Goal: Transaction & Acquisition: Purchase product/service

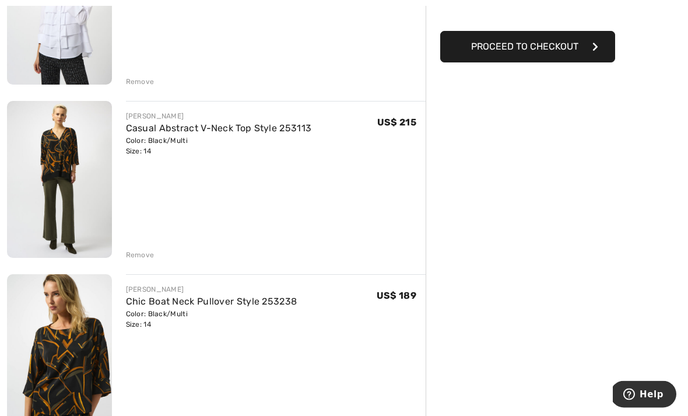
scroll to position [232, 0]
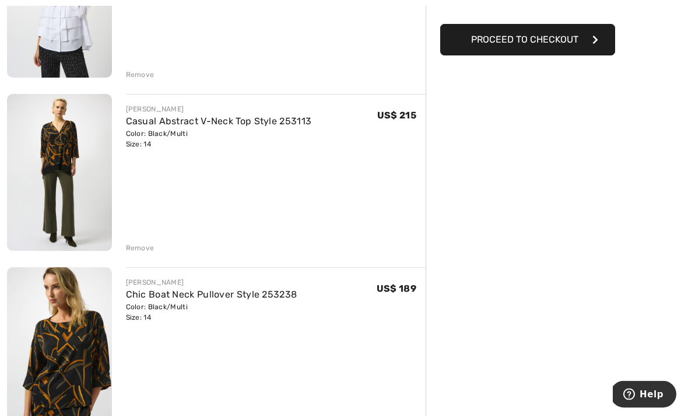
click at [145, 241] on div "Remove" at bounding box center [276, 247] width 300 height 13
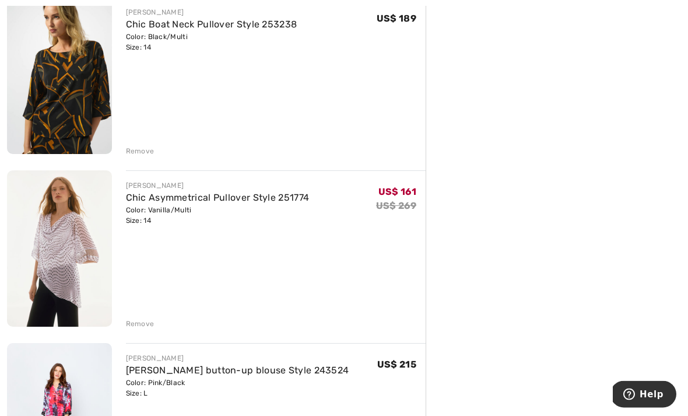
scroll to position [540, 0]
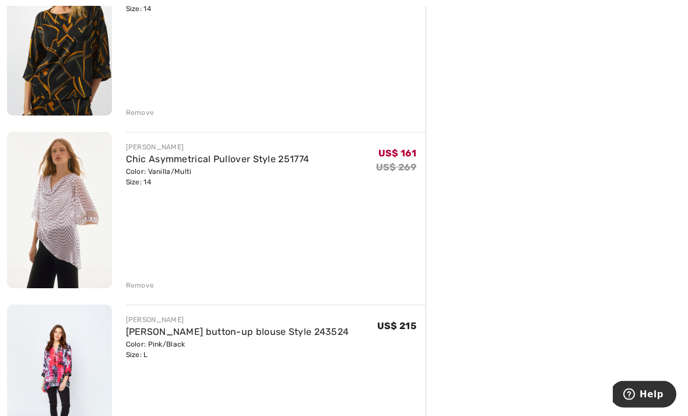
click at [149, 283] on div "Remove" at bounding box center [140, 286] width 29 height 11
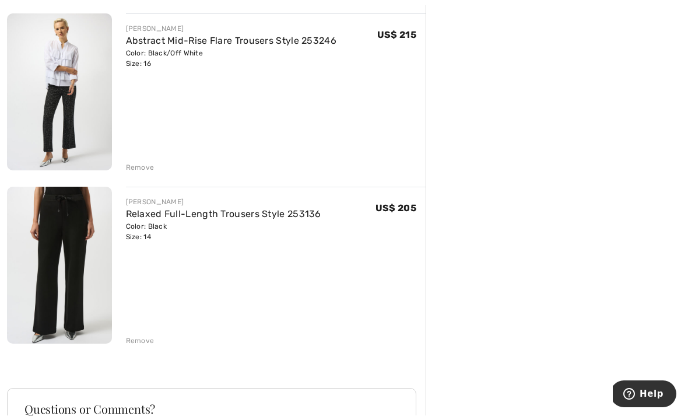
scroll to position [1350, 0]
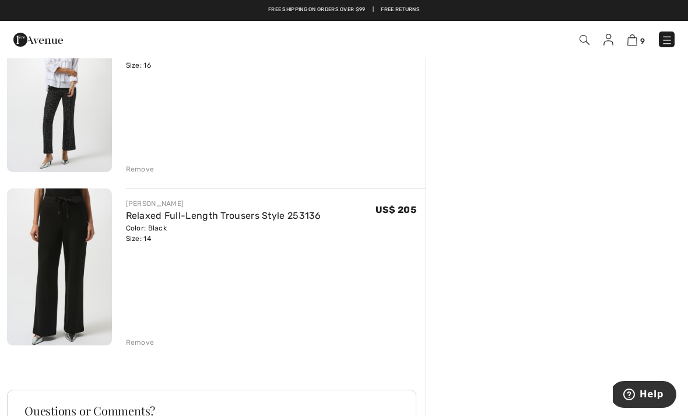
click at [146, 344] on div "Remove" at bounding box center [140, 342] width 29 height 11
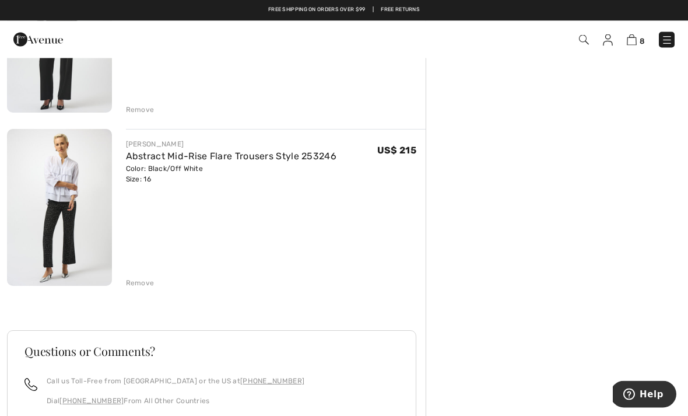
scroll to position [1231, 0]
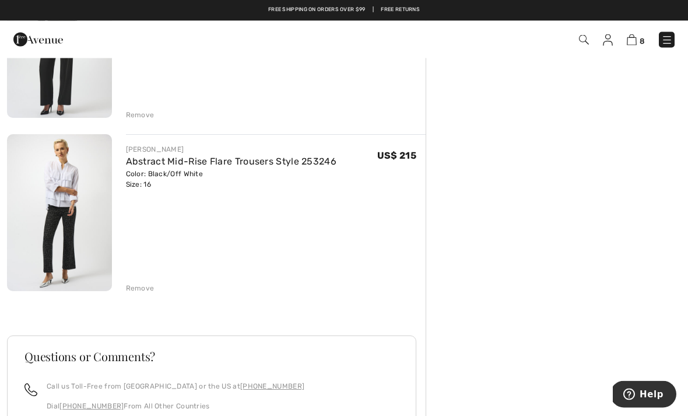
click at [141, 284] on div "Remove" at bounding box center [140, 289] width 29 height 11
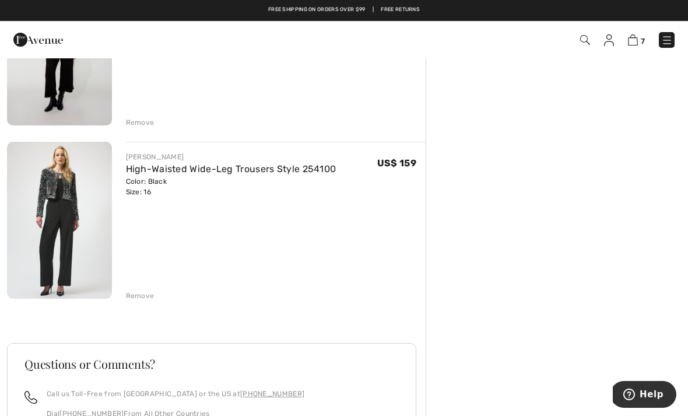
scroll to position [1049, 0]
click at [140, 291] on div "Remove" at bounding box center [276, 295] width 300 height 13
click at [148, 295] on div "Remove" at bounding box center [140, 297] width 29 height 11
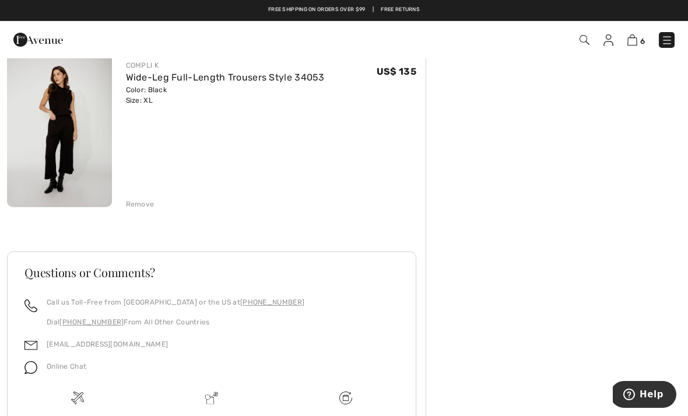
scroll to position [957, 0]
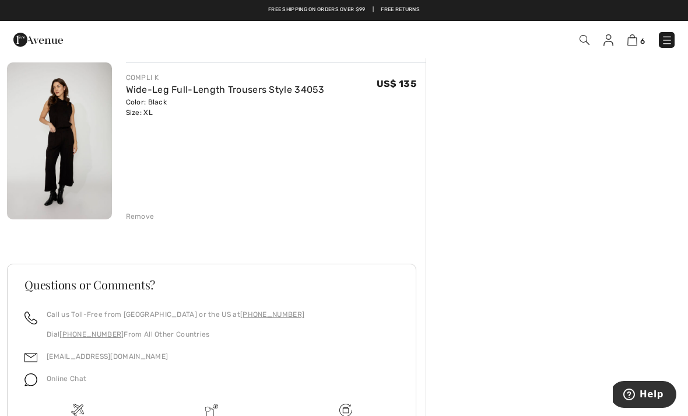
click at [143, 208] on div "COMPLI K Wide-Leg Full-Length Trousers Style 34053 Color: Black Size: XL Final …" at bounding box center [276, 141] width 300 height 159
click at [143, 219] on div "Remove" at bounding box center [140, 216] width 29 height 11
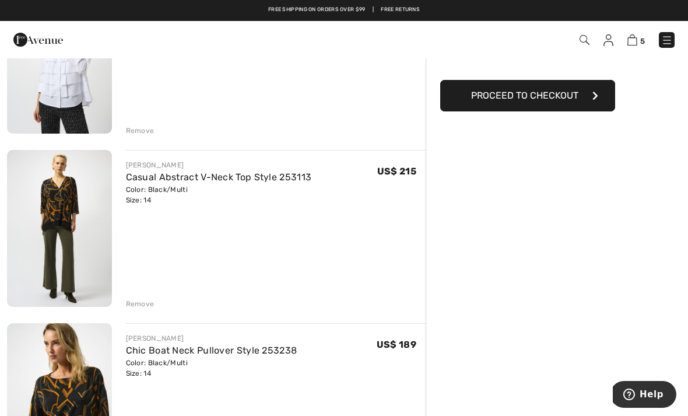
scroll to position [148, 0]
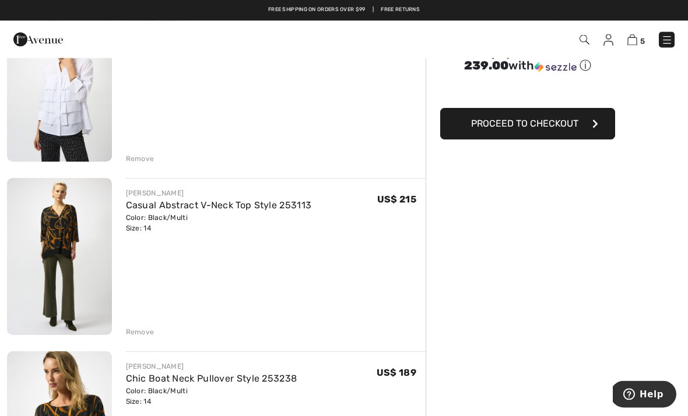
click at [228, 103] on div "JOSEPH RIBKOFF Chic V-Neck Button Blouse Style 253944 Color: Optic White Size: …" at bounding box center [276, 84] width 300 height 159
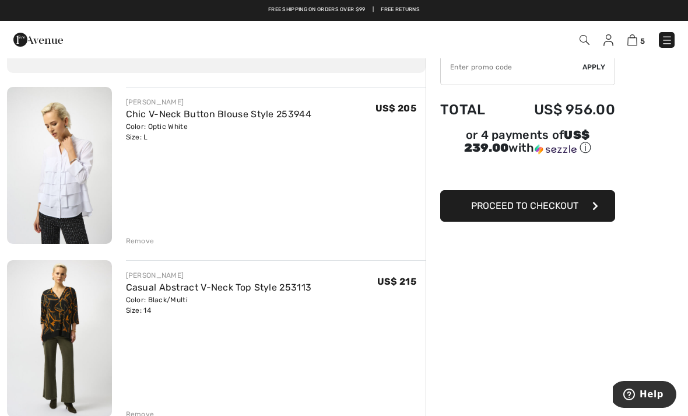
scroll to position [68, 0]
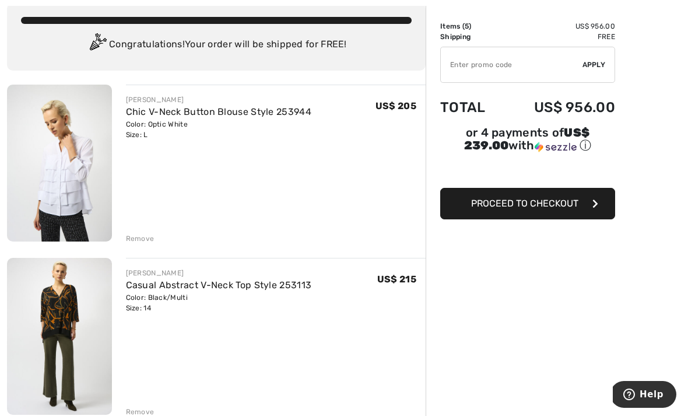
click at [73, 155] on img at bounding box center [59, 163] width 105 height 157
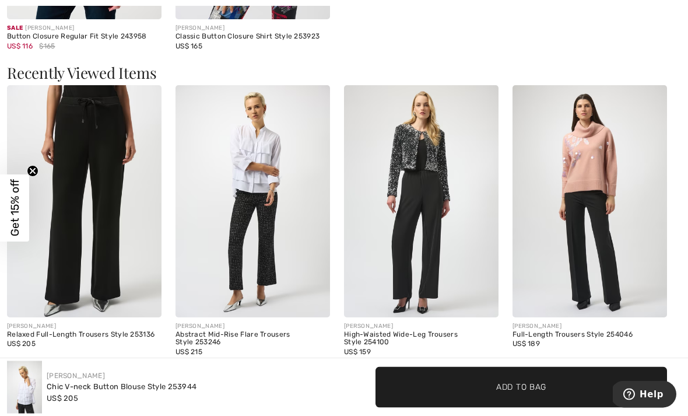
scroll to position [1227, 0]
click at [274, 235] on img at bounding box center [253, 201] width 155 height 232
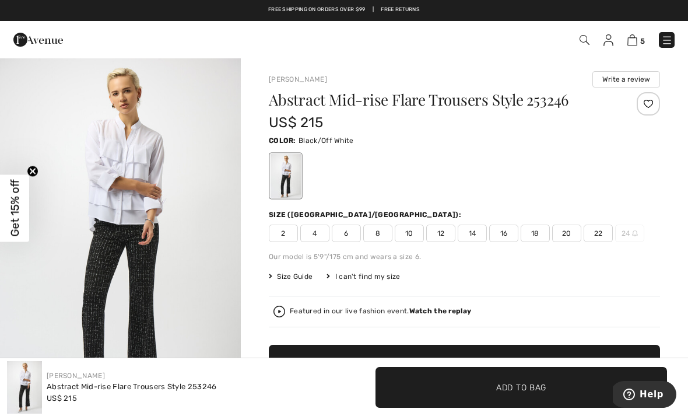
click at [516, 234] on span "16" at bounding box center [503, 234] width 29 height 18
click at [445, 384] on span "✔ Added to Bag Add to Bag" at bounding box center [522, 387] width 292 height 41
click at [634, 38] on img at bounding box center [633, 39] width 10 height 11
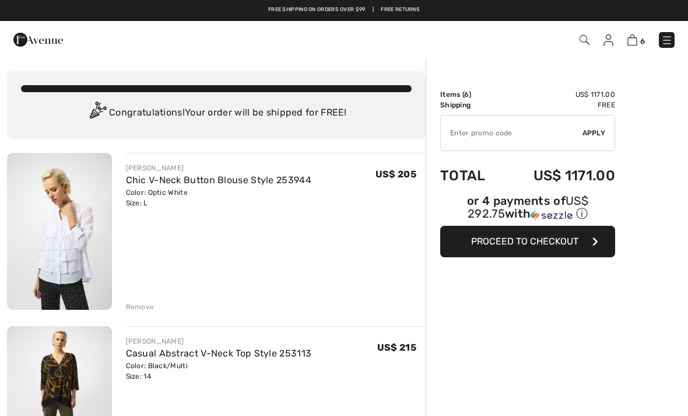
checkbox input "true"
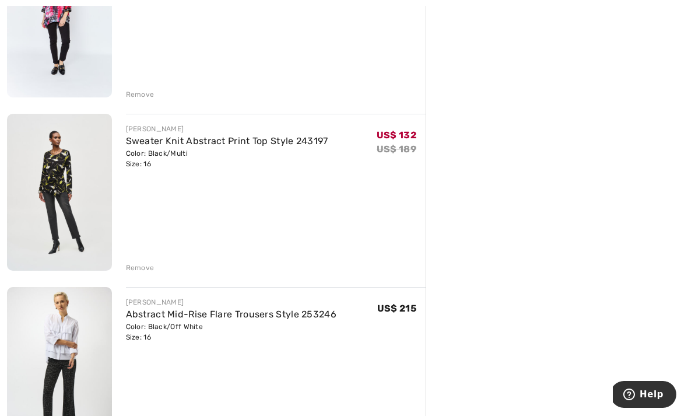
scroll to position [732, 0]
click at [684, 22] on div "Order Summary Details Items ( 6 ) US$ 1171.00 Promo code US$ 0.00 Shipping Free…" at bounding box center [557, 41] width 263 height 1430
